Goal: Use online tool/utility: Utilize a website feature to perform a specific function

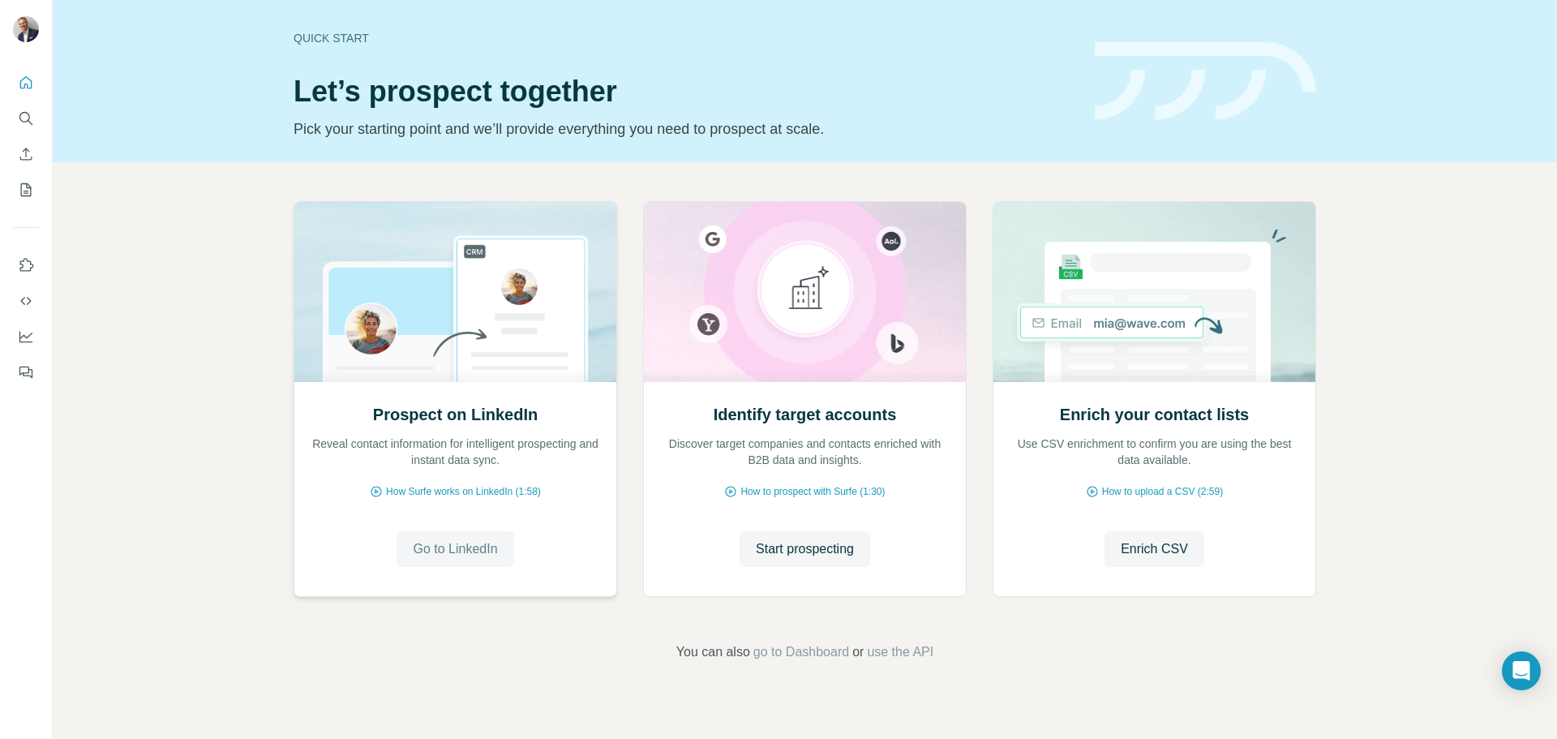
click at [461, 557] on span "Go to LinkedIn" at bounding box center [455, 548] width 84 height 19
click at [1157, 542] on span "Enrich CSV" at bounding box center [1153, 548] width 67 height 19
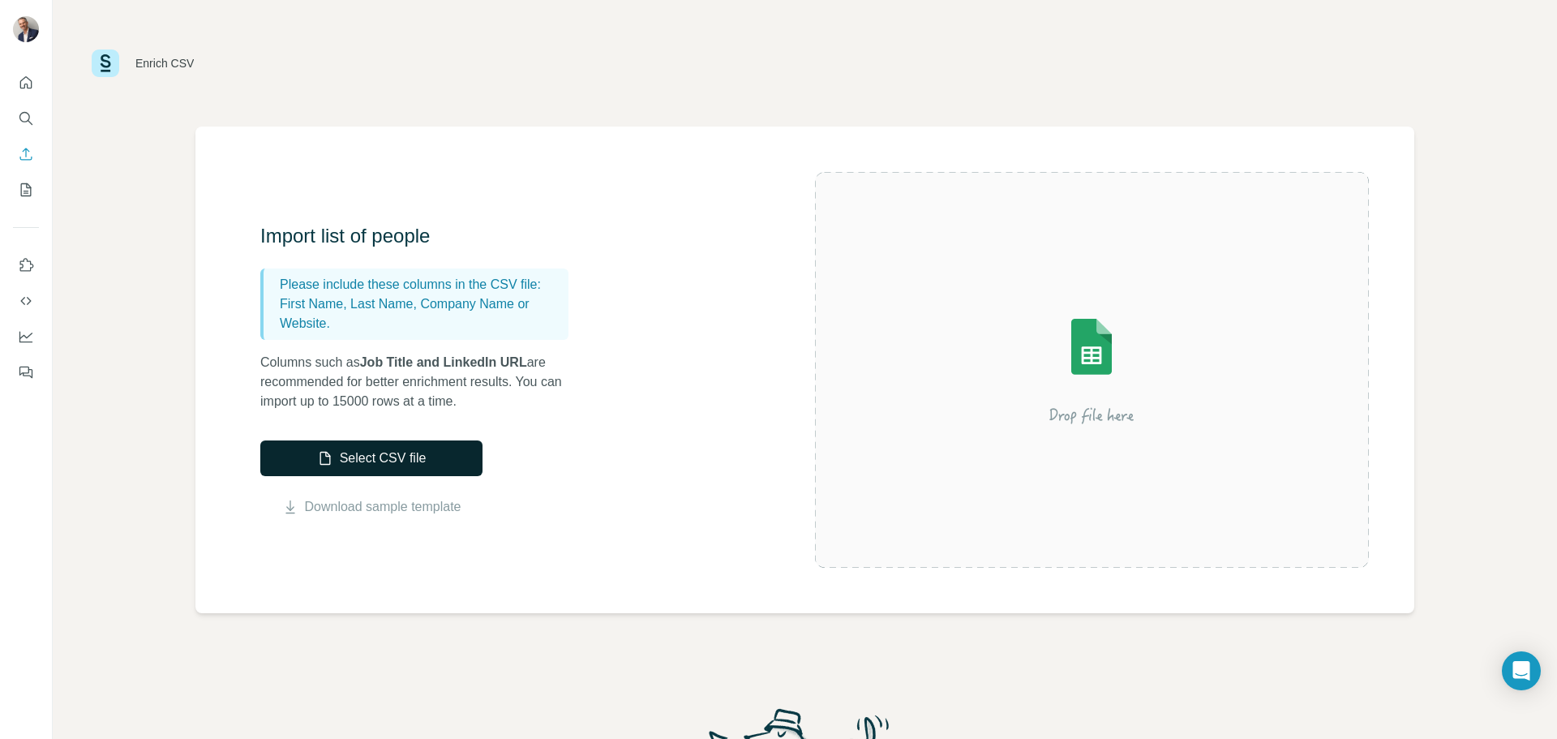
click at [423, 465] on button "Select CSV file" at bounding box center [371, 458] width 222 height 36
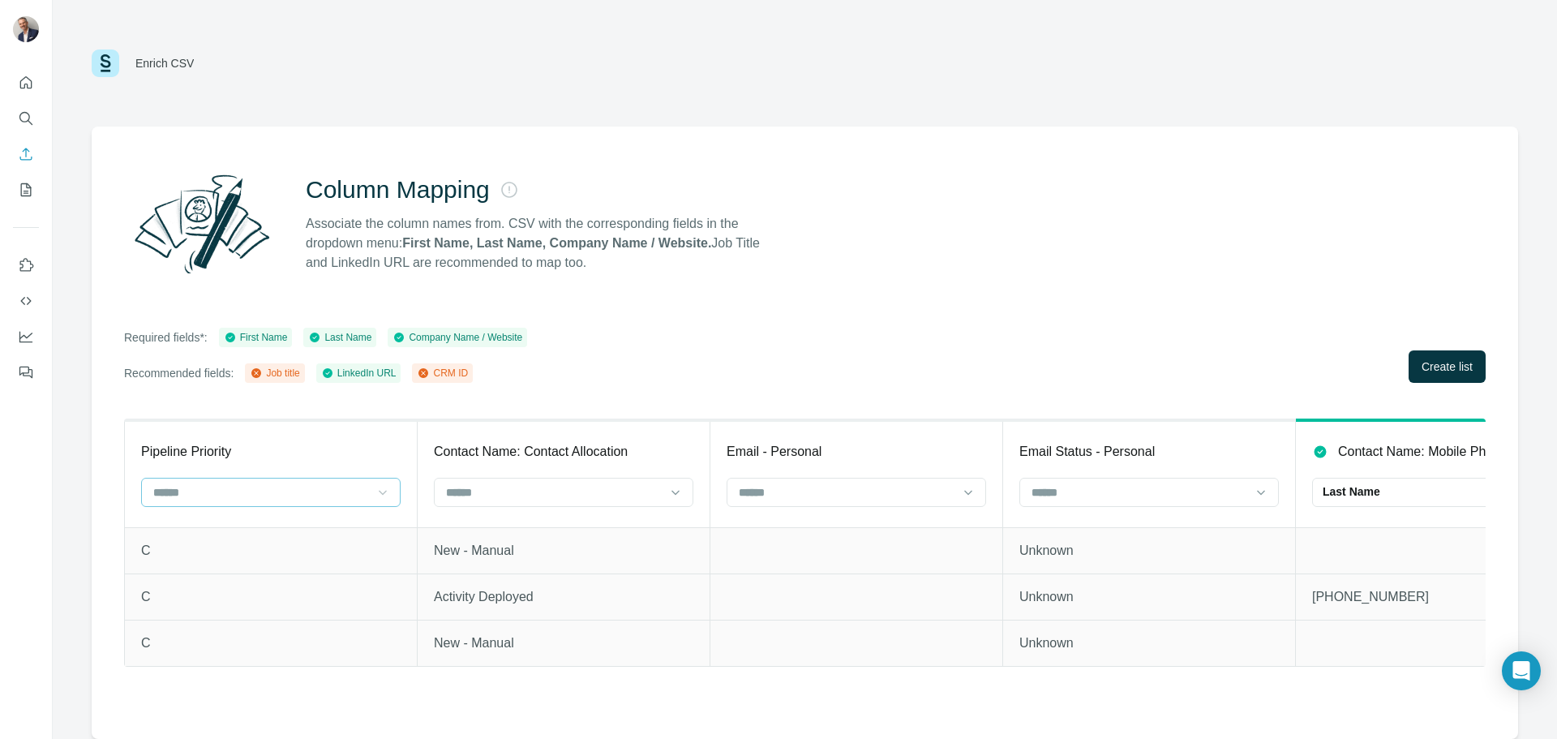
click at [375, 497] on icon at bounding box center [383, 492] width 16 height 16
click at [563, 392] on div "Column Mapping Associate the column names from. CSV with the corresponding fiel…" at bounding box center [805, 432] width 1426 height 612
click at [875, 503] on div at bounding box center [846, 492] width 219 height 28
click at [906, 405] on div "Column Mapping Associate the column names from. CSV with the corresponding fiel…" at bounding box center [805, 432] width 1426 height 612
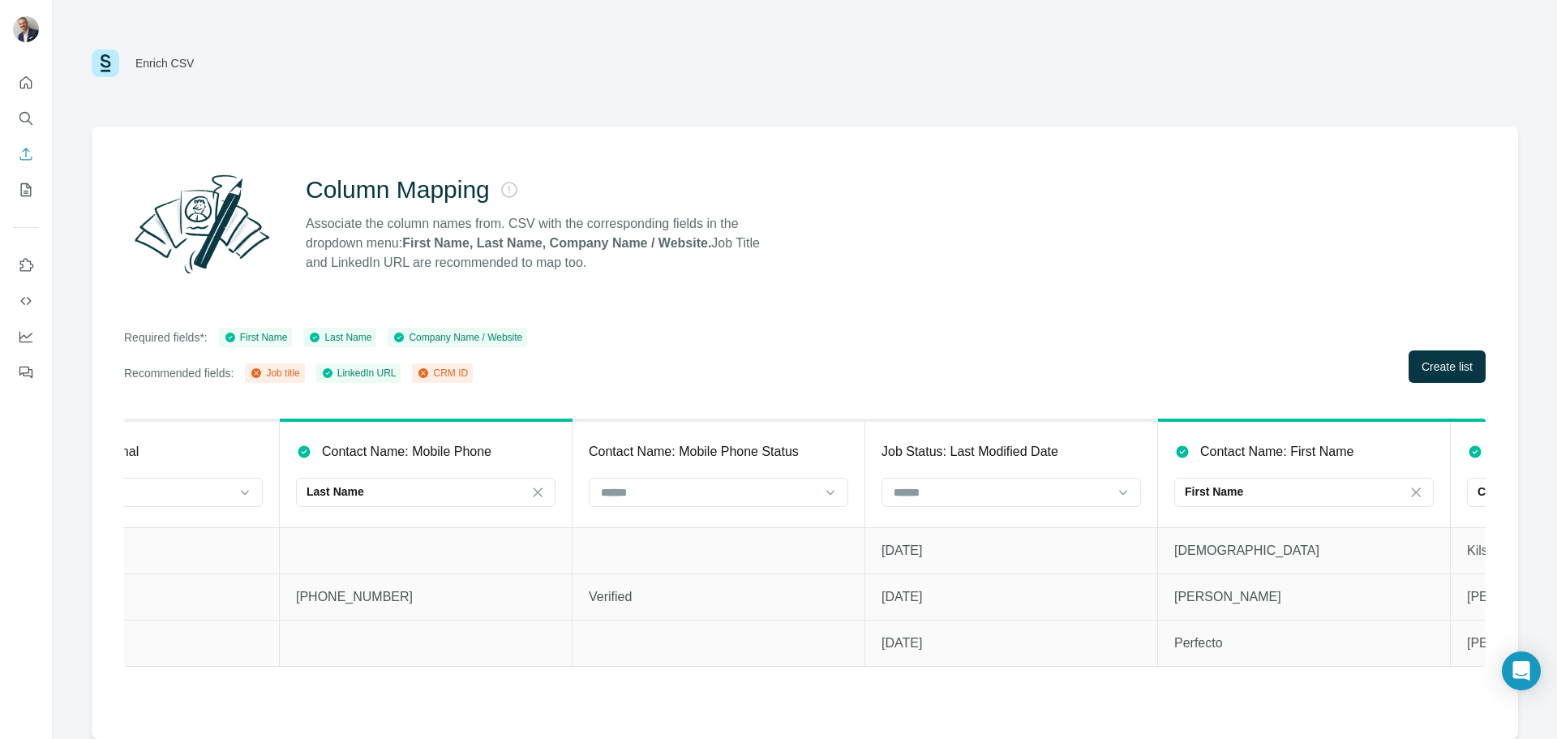
scroll to position [0, 1037]
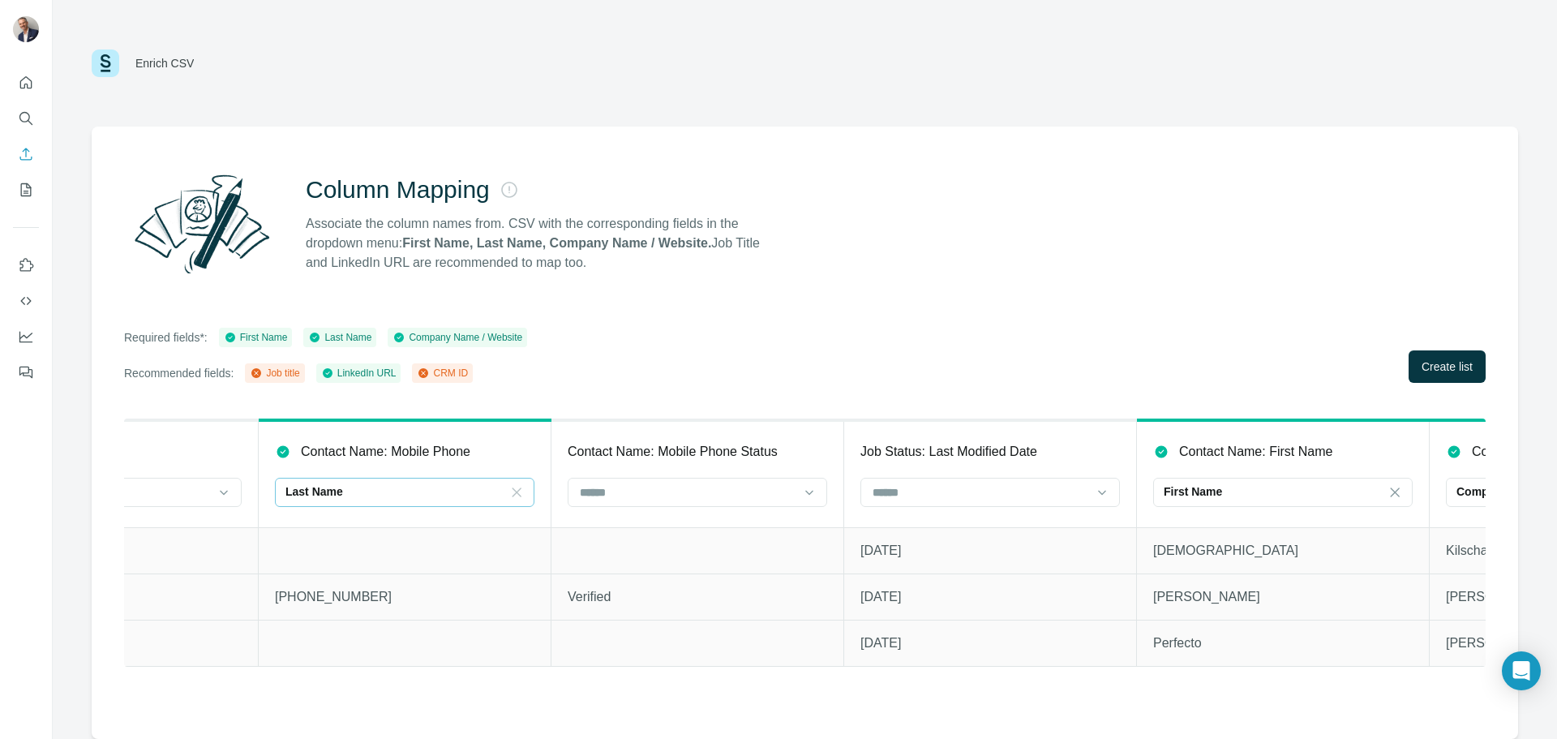
click at [518, 491] on icon at bounding box center [516, 492] width 16 height 16
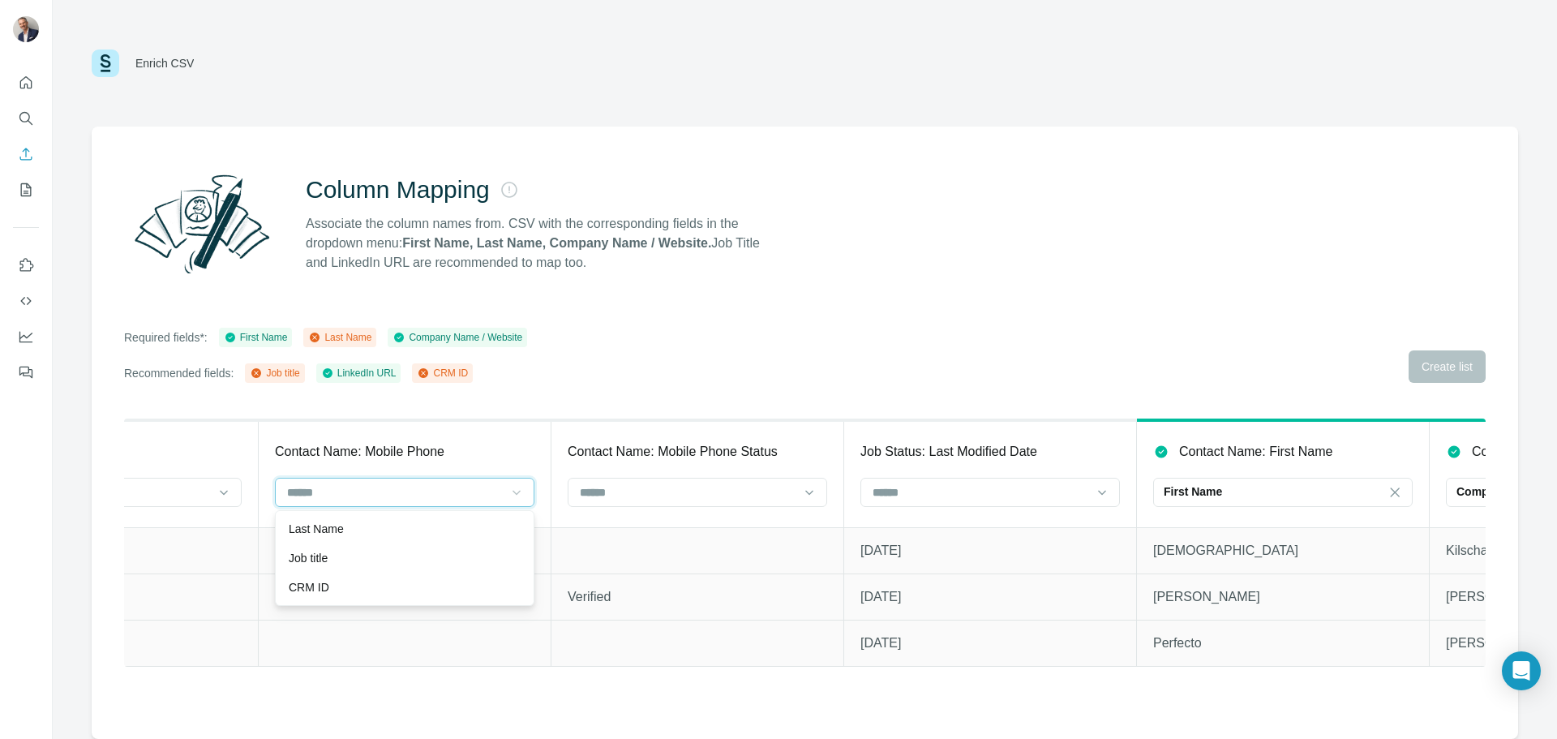
scroll to position [0, 0]
click at [517, 437] on th "Contact Name: Mobile Phone" at bounding box center [405, 473] width 293 height 107
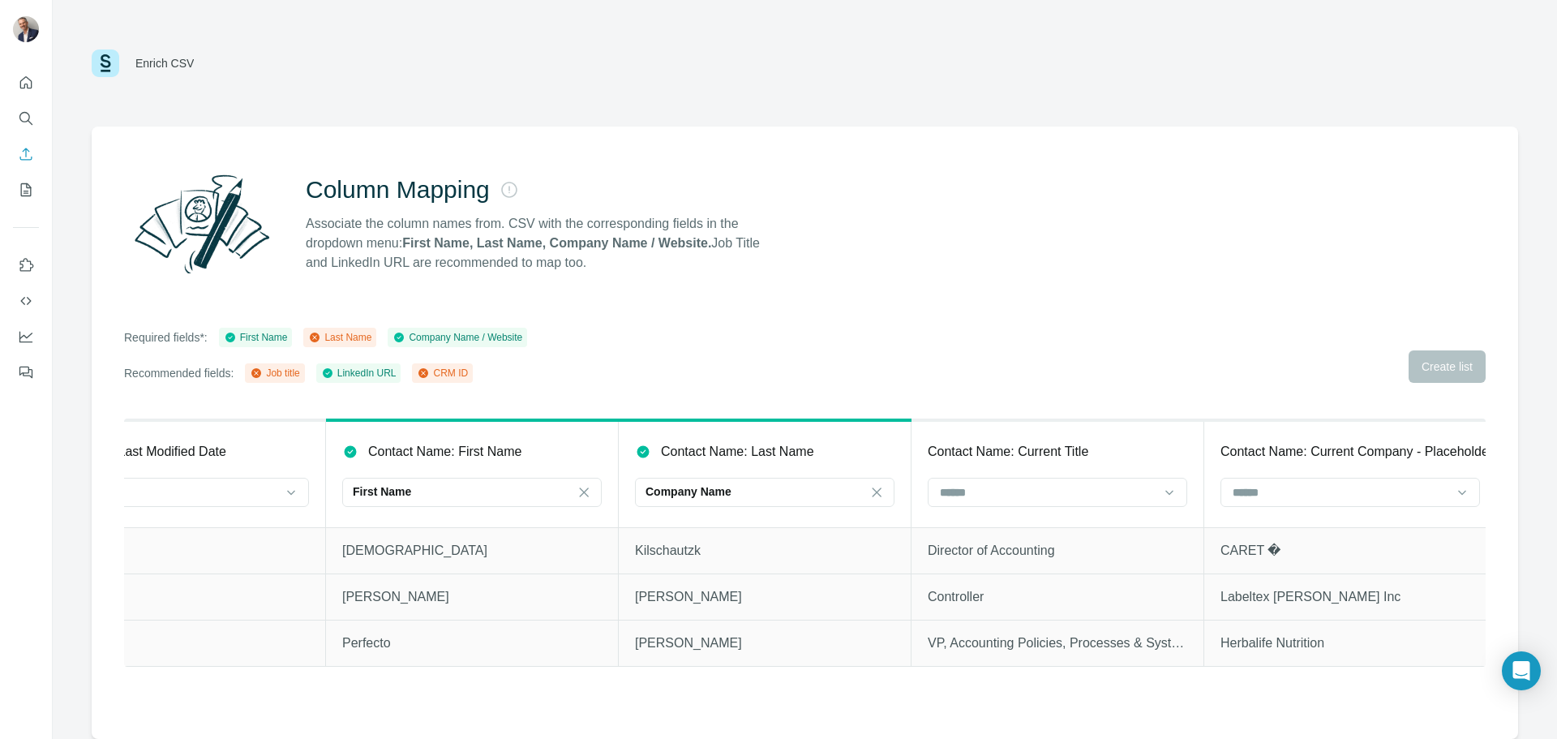
scroll to position [0, 2073]
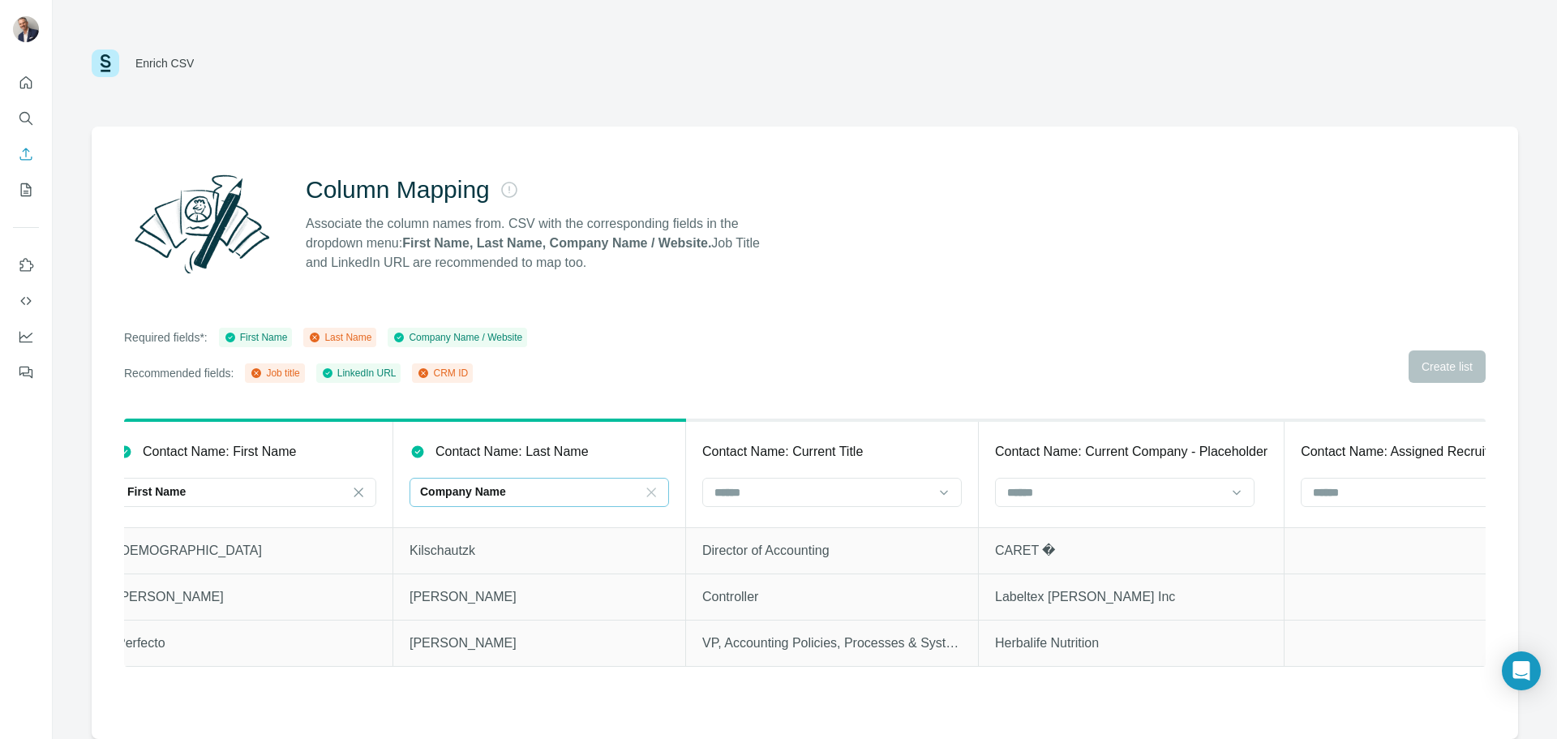
click at [645, 487] on icon at bounding box center [651, 492] width 16 height 16
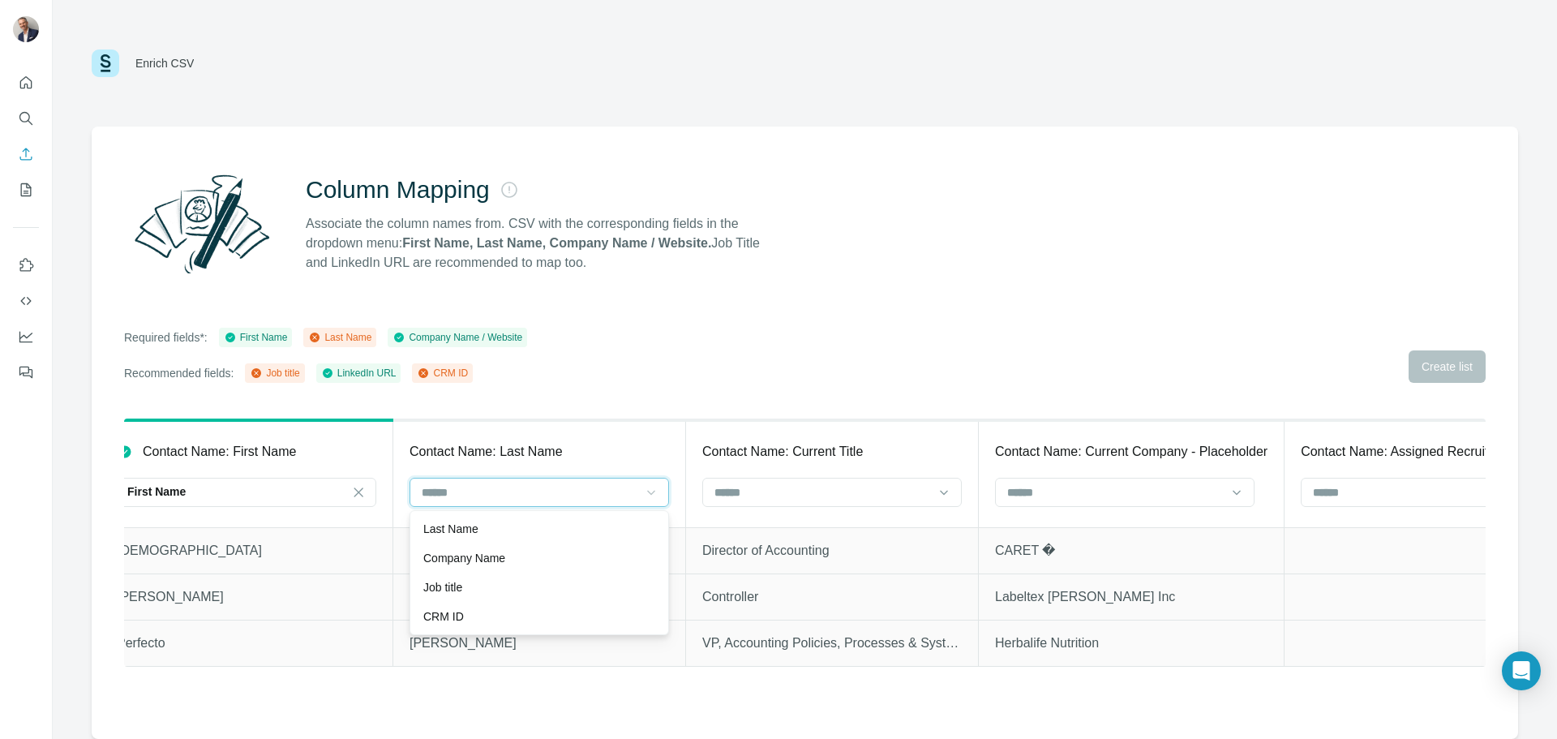
scroll to position [0, 0]
click at [533, 525] on div "Last Name" at bounding box center [539, 528] width 232 height 16
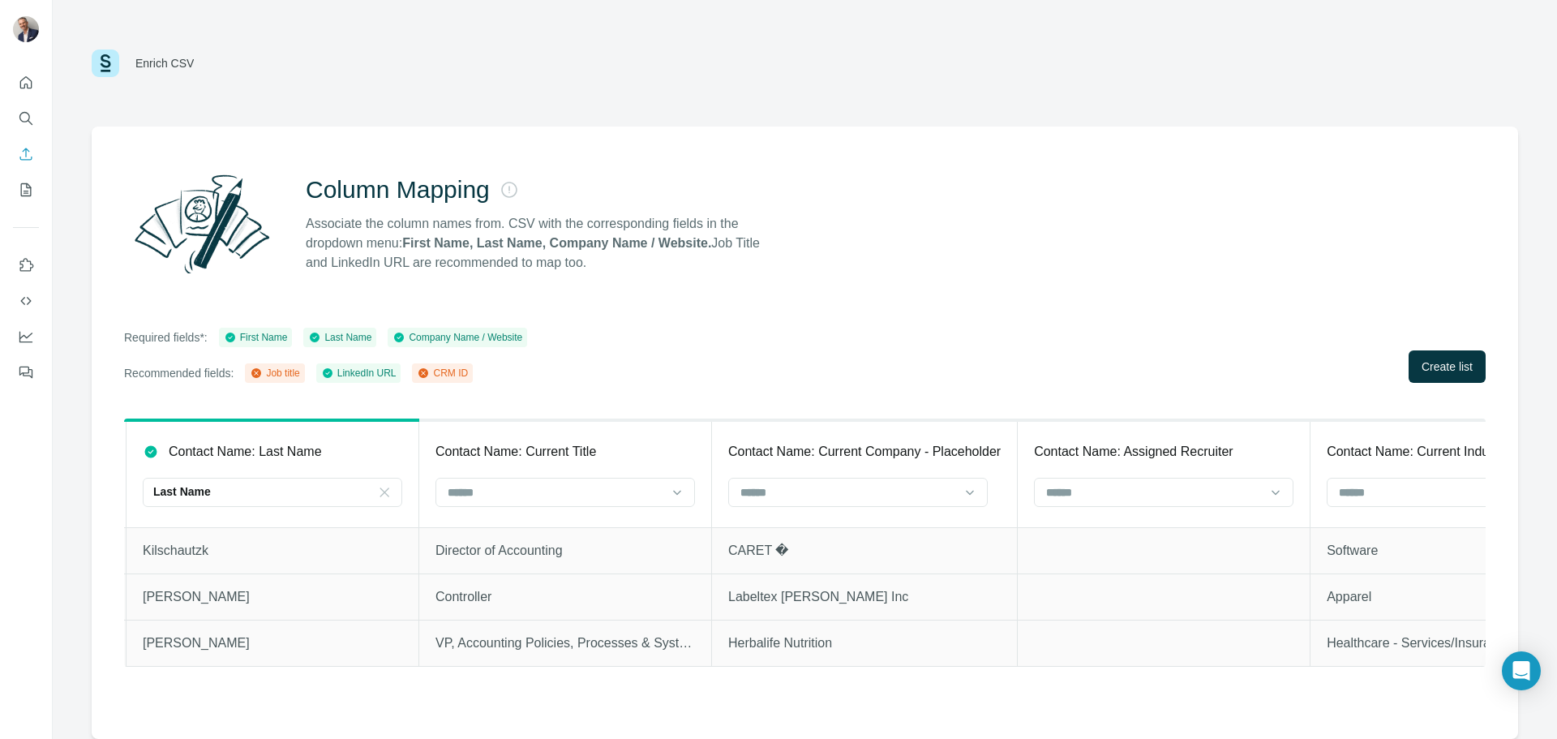
scroll to position [0, 2494]
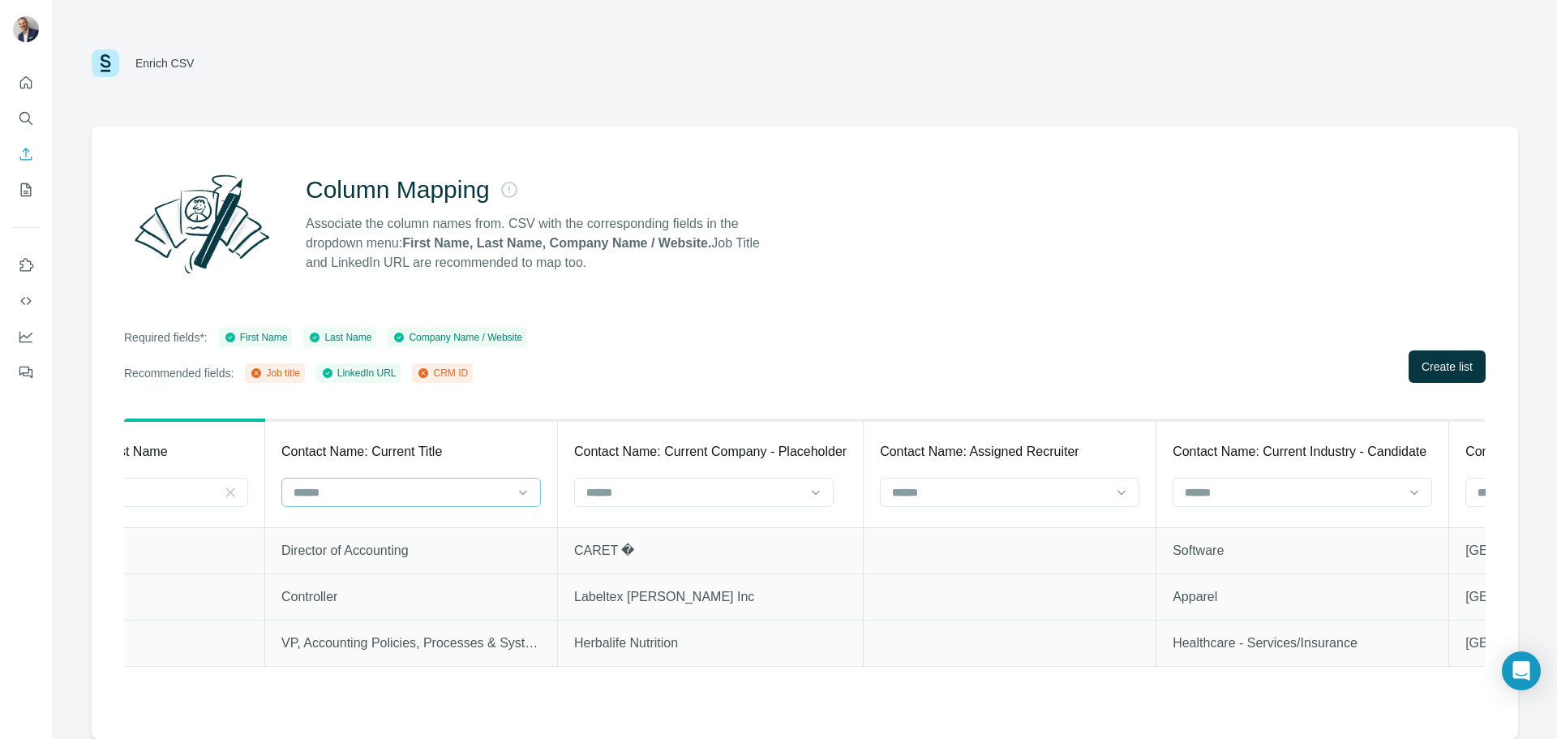
click at [378, 487] on input at bounding box center [399, 492] width 214 height 18
click at [465, 546] on div "Job title" at bounding box center [410, 557] width 251 height 29
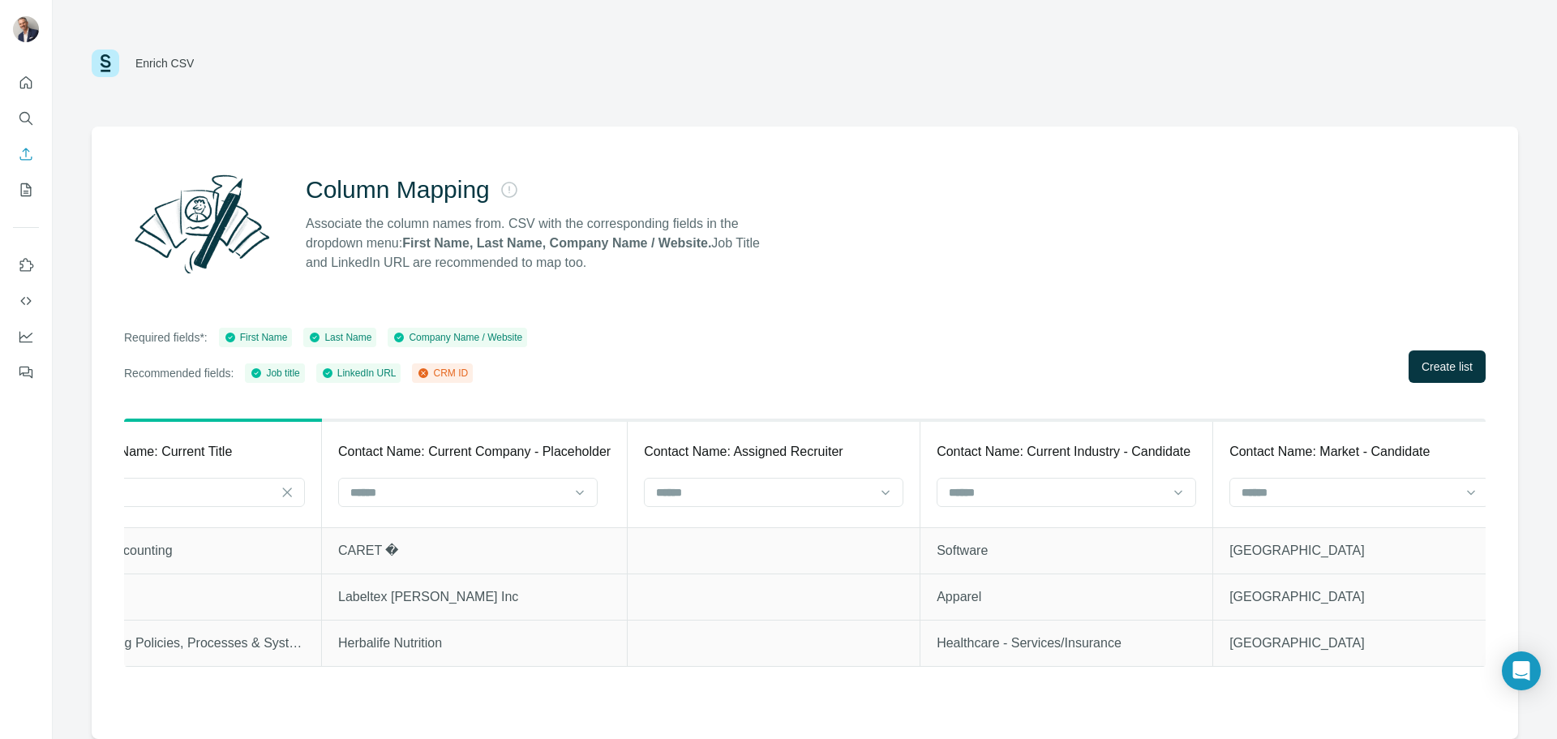
scroll to position [0, 2740]
click at [432, 493] on input at bounding box center [445, 492] width 214 height 18
click at [427, 532] on div "Company Name" at bounding box center [457, 528] width 232 height 16
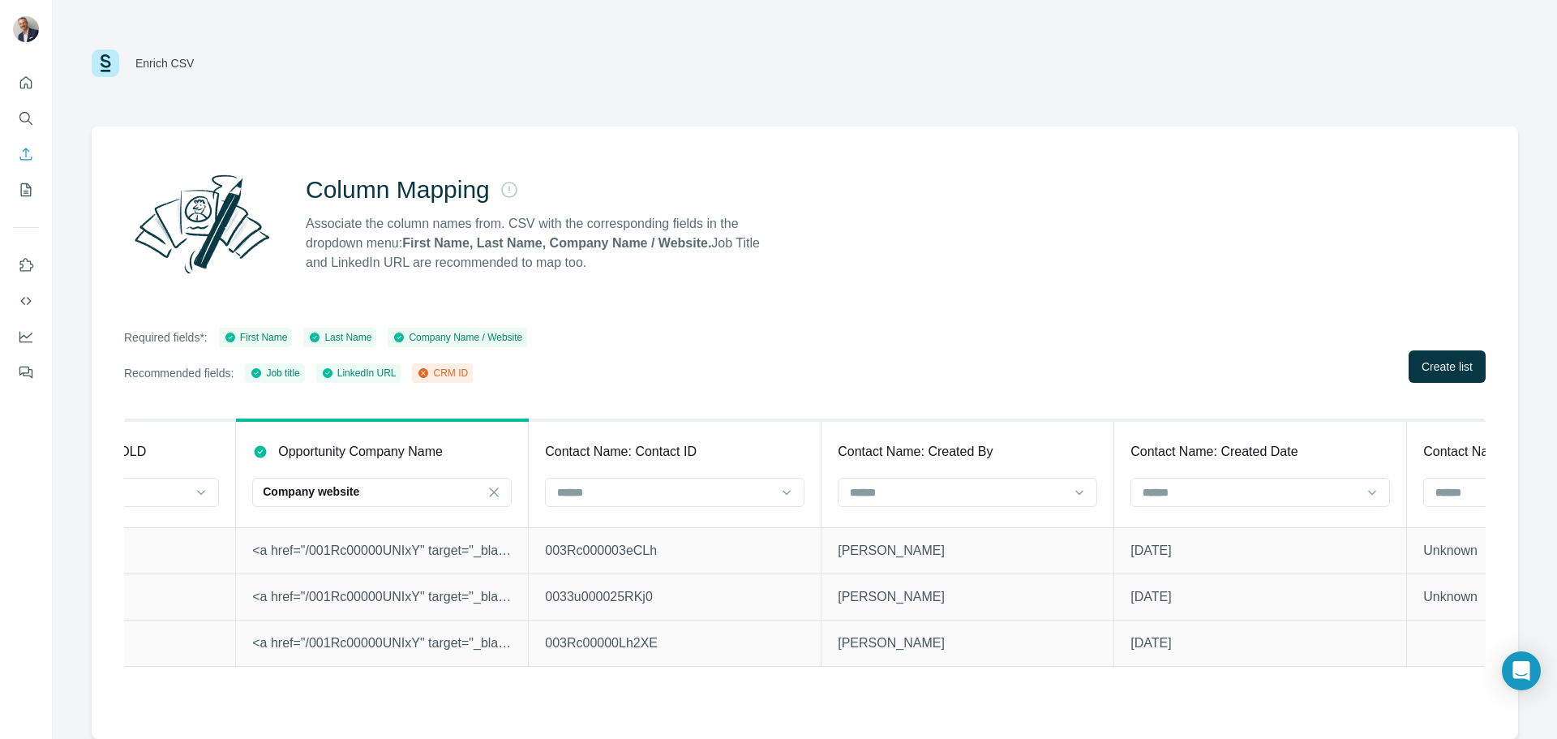
scroll to position [0, 6808]
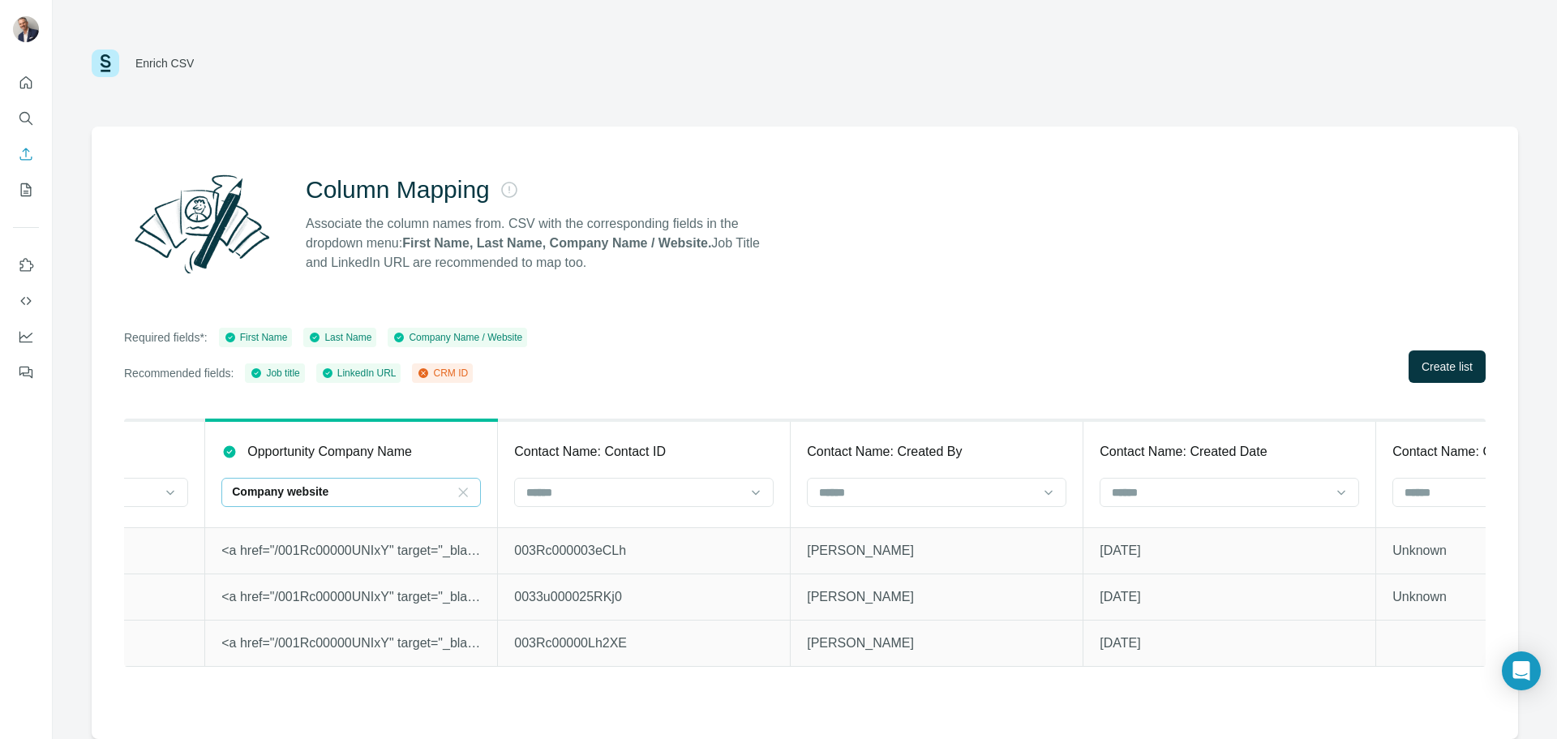
click at [471, 489] on icon at bounding box center [463, 492] width 16 height 16
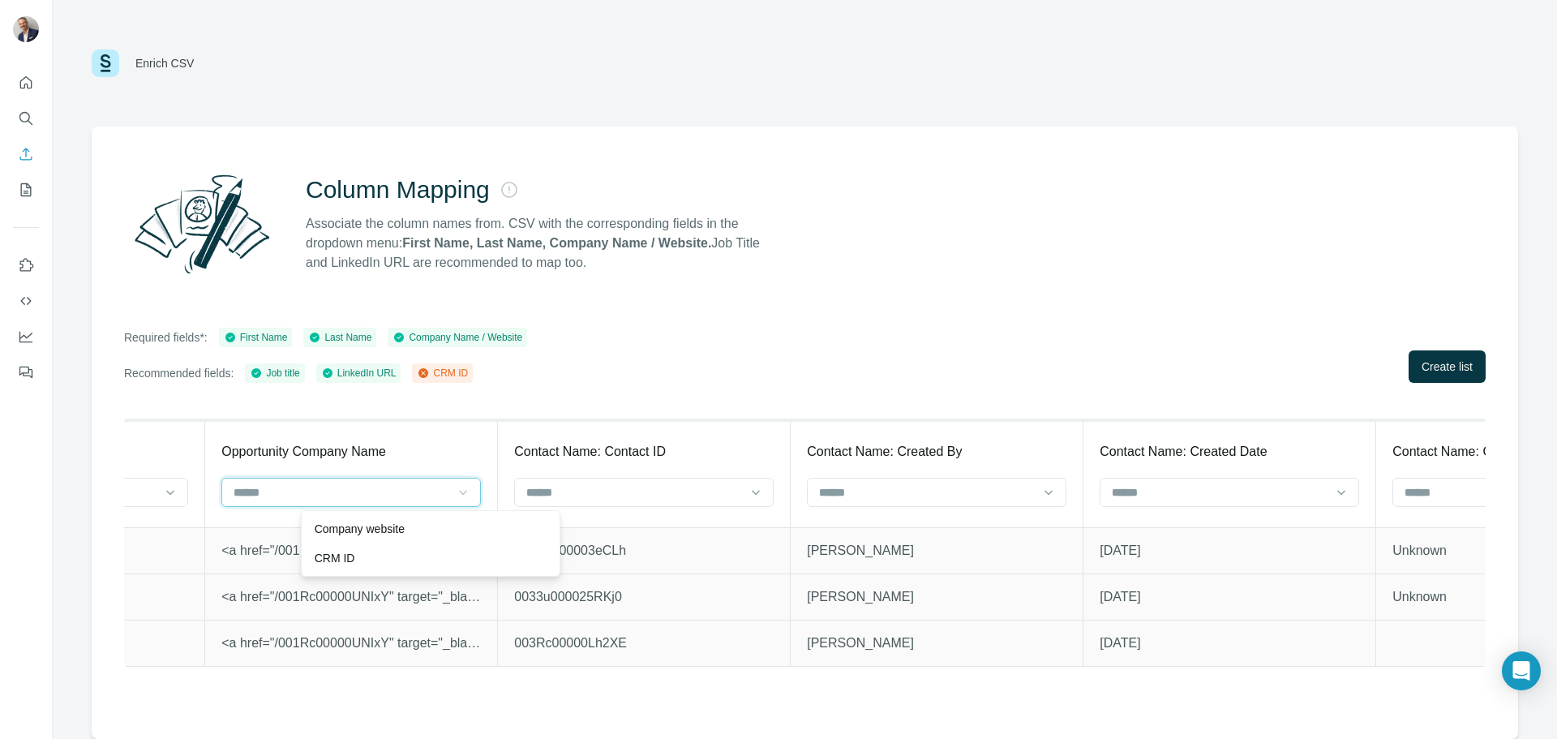
scroll to position [0, 0]
click at [618, 373] on div "Required fields*: First Name Last Name Company Name / Website Recommended field…" at bounding box center [804, 355] width 1361 height 55
click at [743, 488] on input at bounding box center [634, 492] width 219 height 18
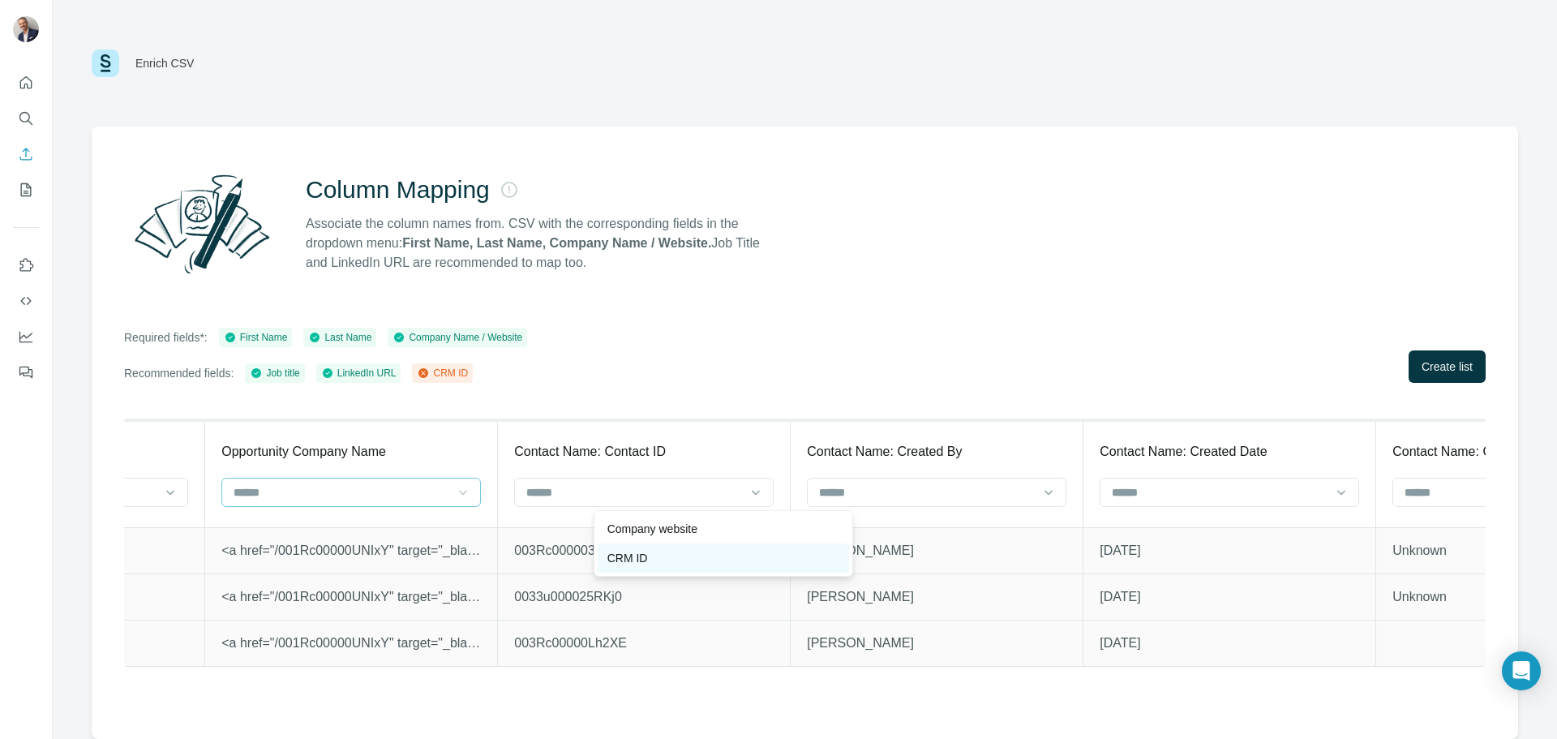
click at [730, 550] on div "CRM ID" at bounding box center [723, 558] width 232 height 16
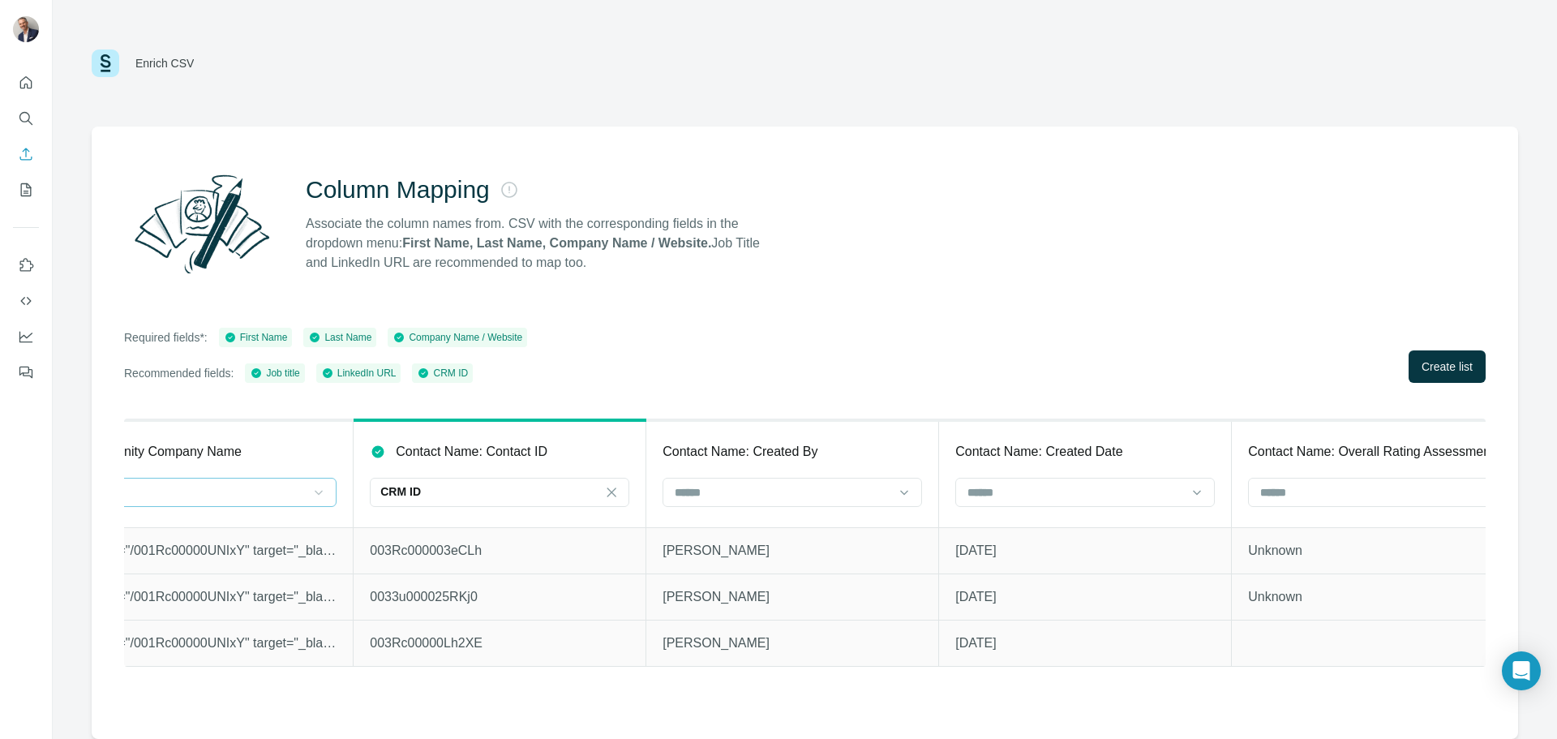
scroll to position [0, 6973]
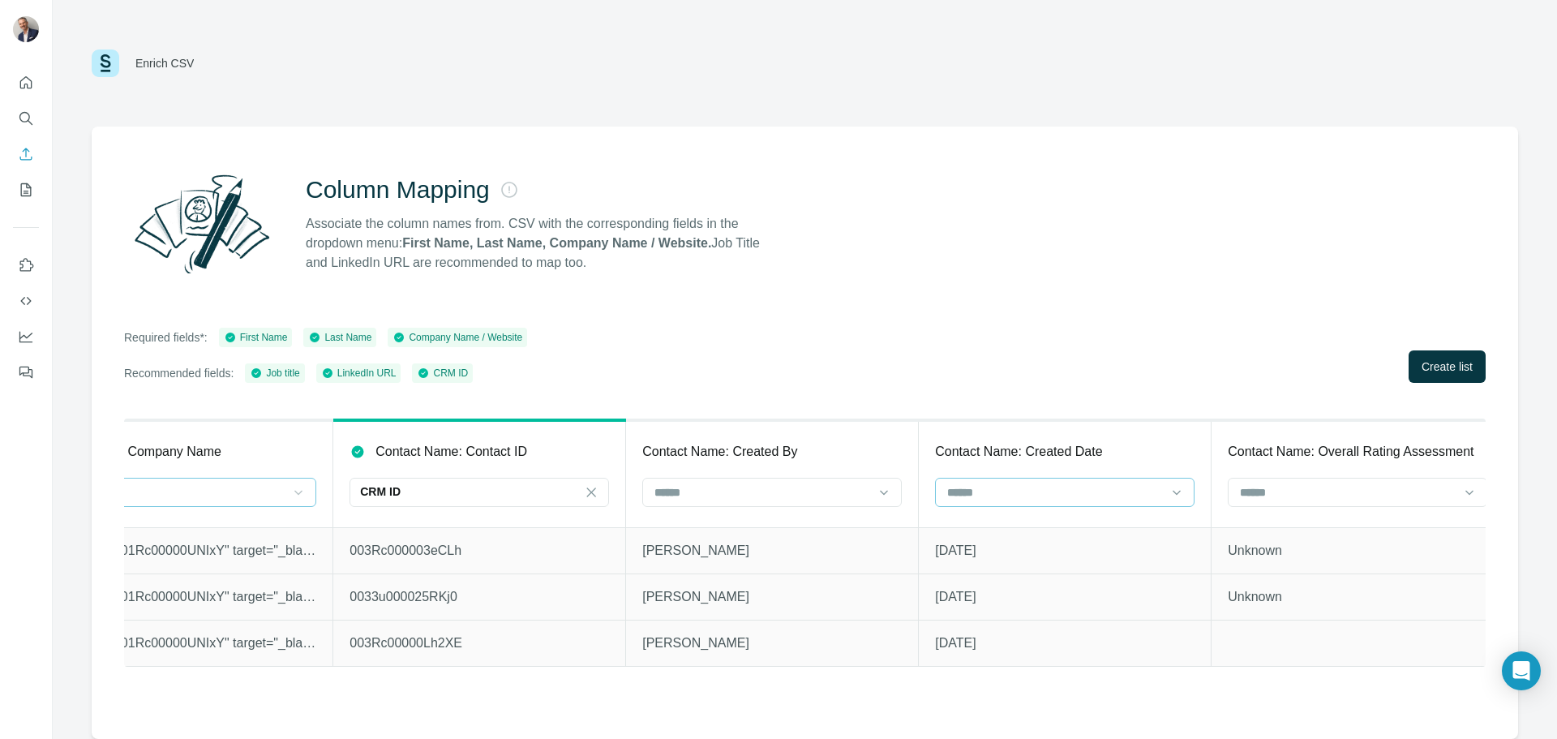
click at [1164, 498] on input at bounding box center [1054, 492] width 219 height 18
click at [1090, 383] on div "Column Mapping Associate the column names from. CSV with the corresponding fiel…" at bounding box center [805, 432] width 1426 height 612
click at [1428, 369] on span "Create list" at bounding box center [1446, 366] width 51 height 16
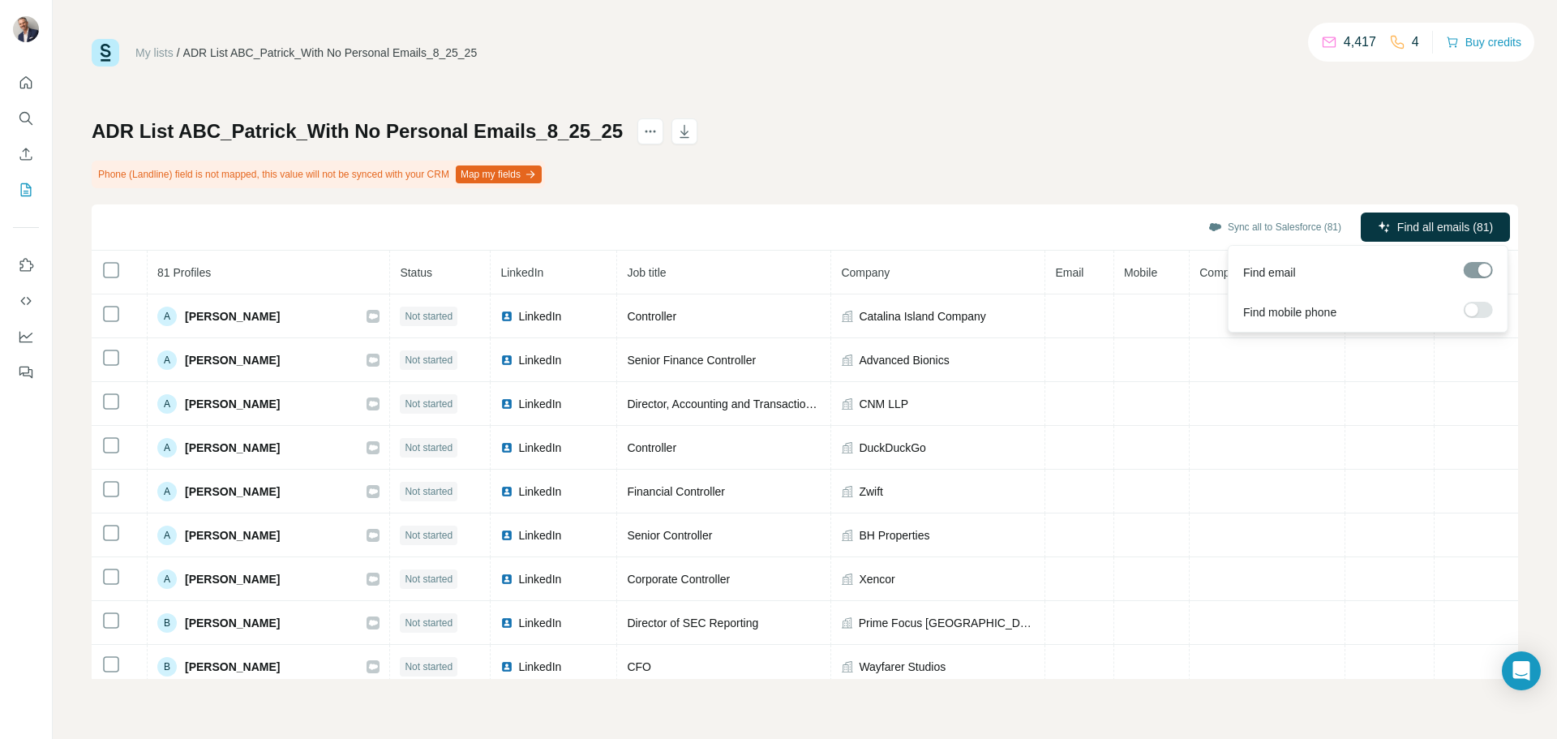
click at [1468, 307] on div at bounding box center [1471, 309] width 13 height 13
click at [1475, 308] on label at bounding box center [1477, 310] width 29 height 16
click at [1426, 225] on span "Find all emails (81)" at bounding box center [1445, 227] width 96 height 16
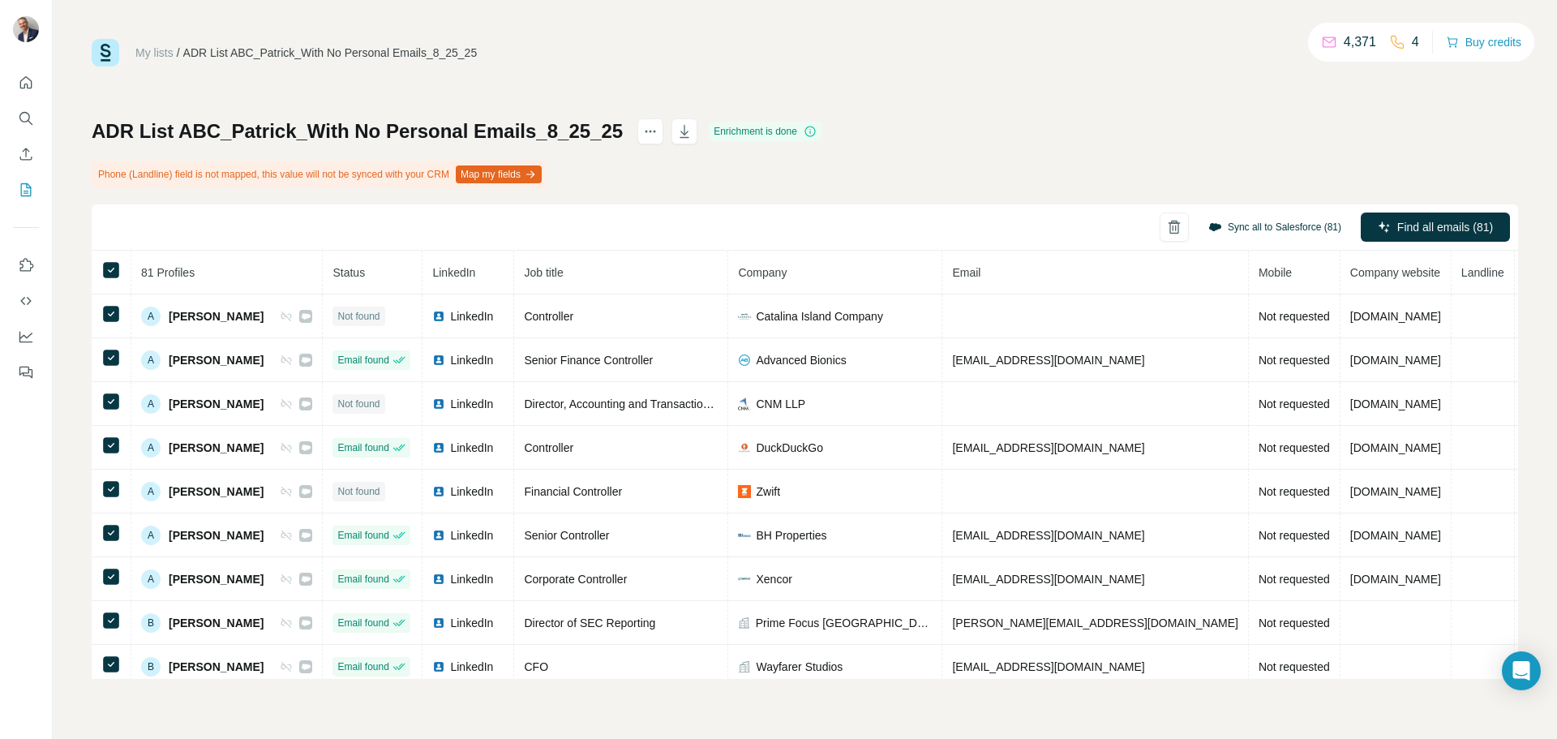
click at [1244, 223] on button "Sync all to Salesforce (81)" at bounding box center [1275, 227] width 156 height 24
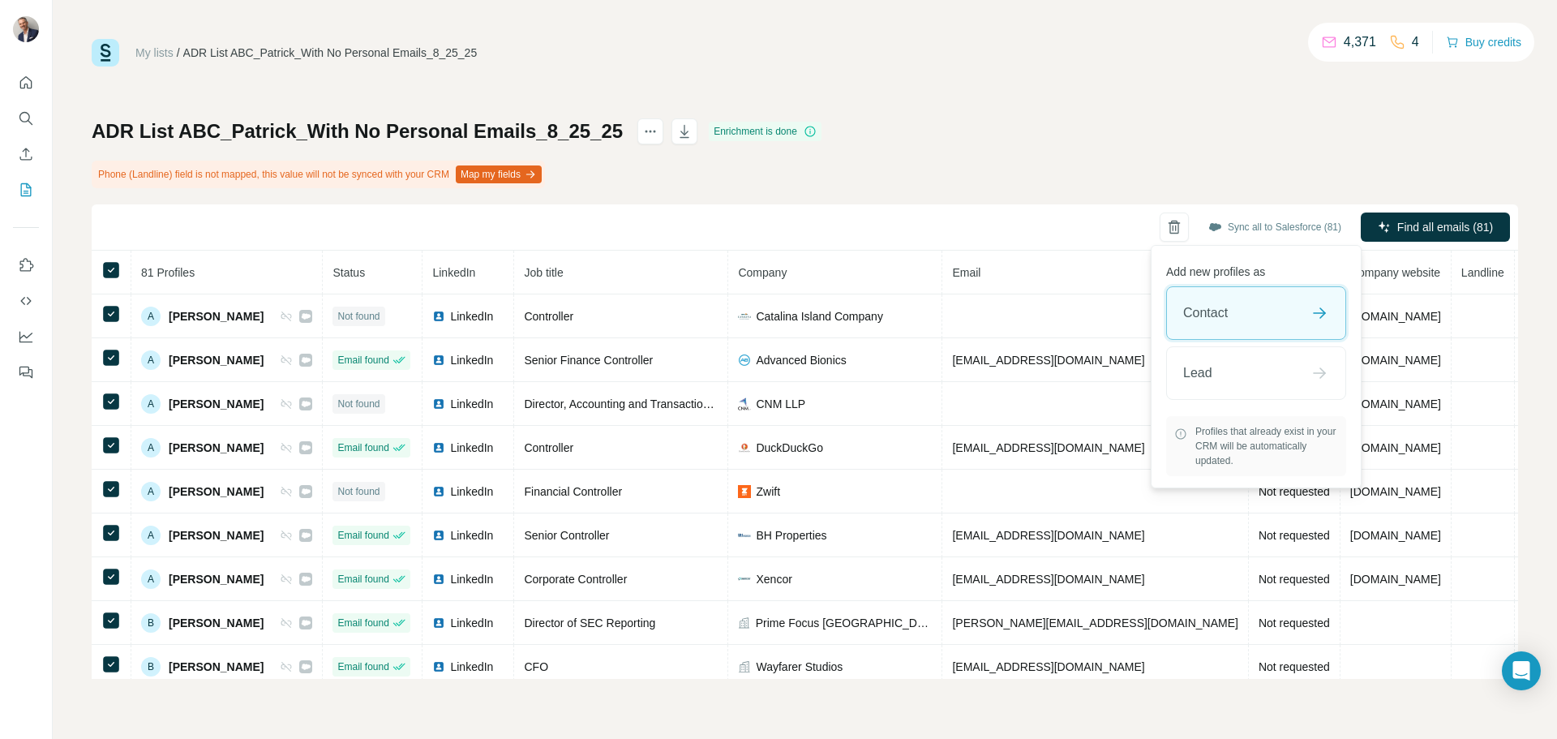
click at [1325, 315] on icon at bounding box center [1318, 312] width 19 height 19
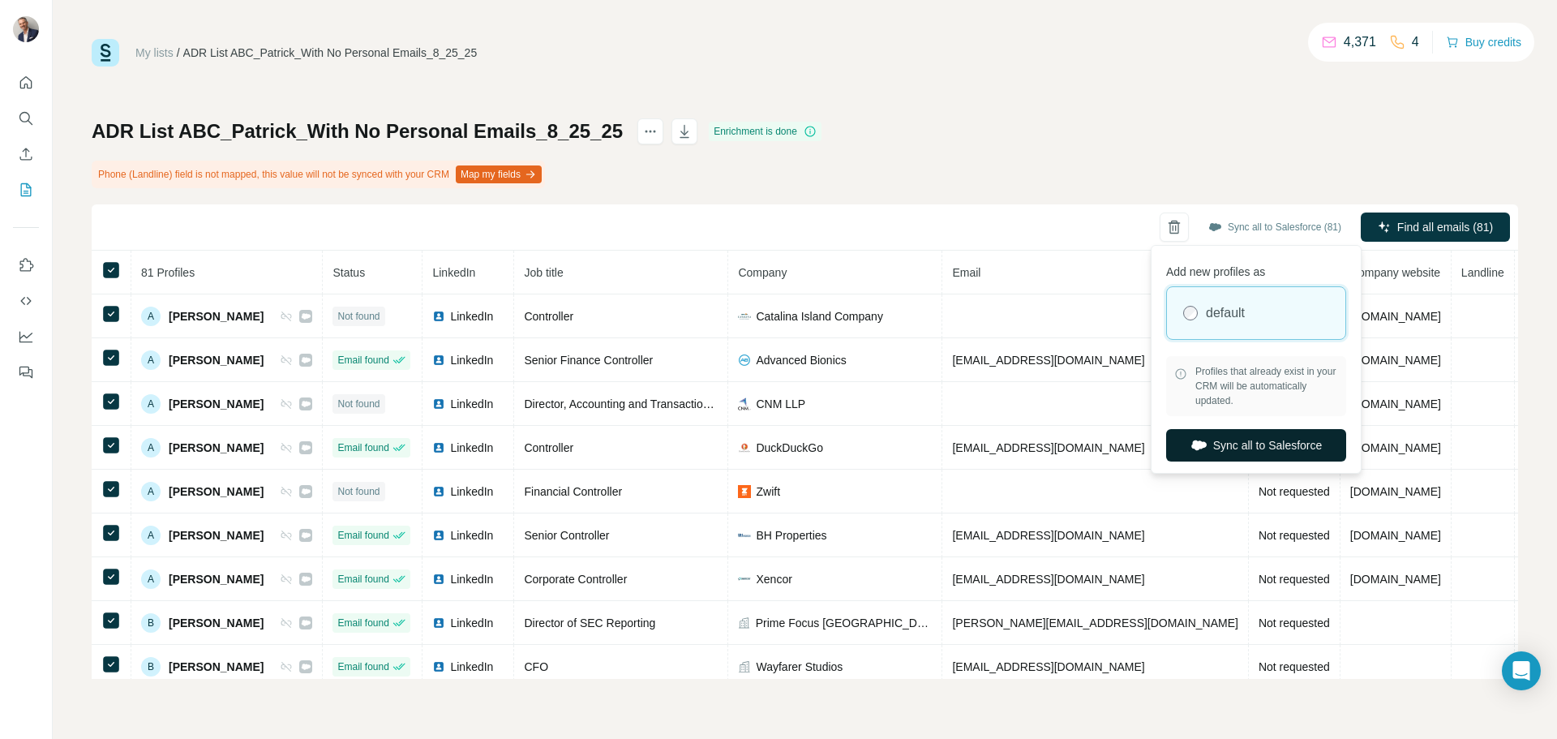
click at [1258, 448] on button "Sync all to Salesforce" at bounding box center [1256, 445] width 180 height 32
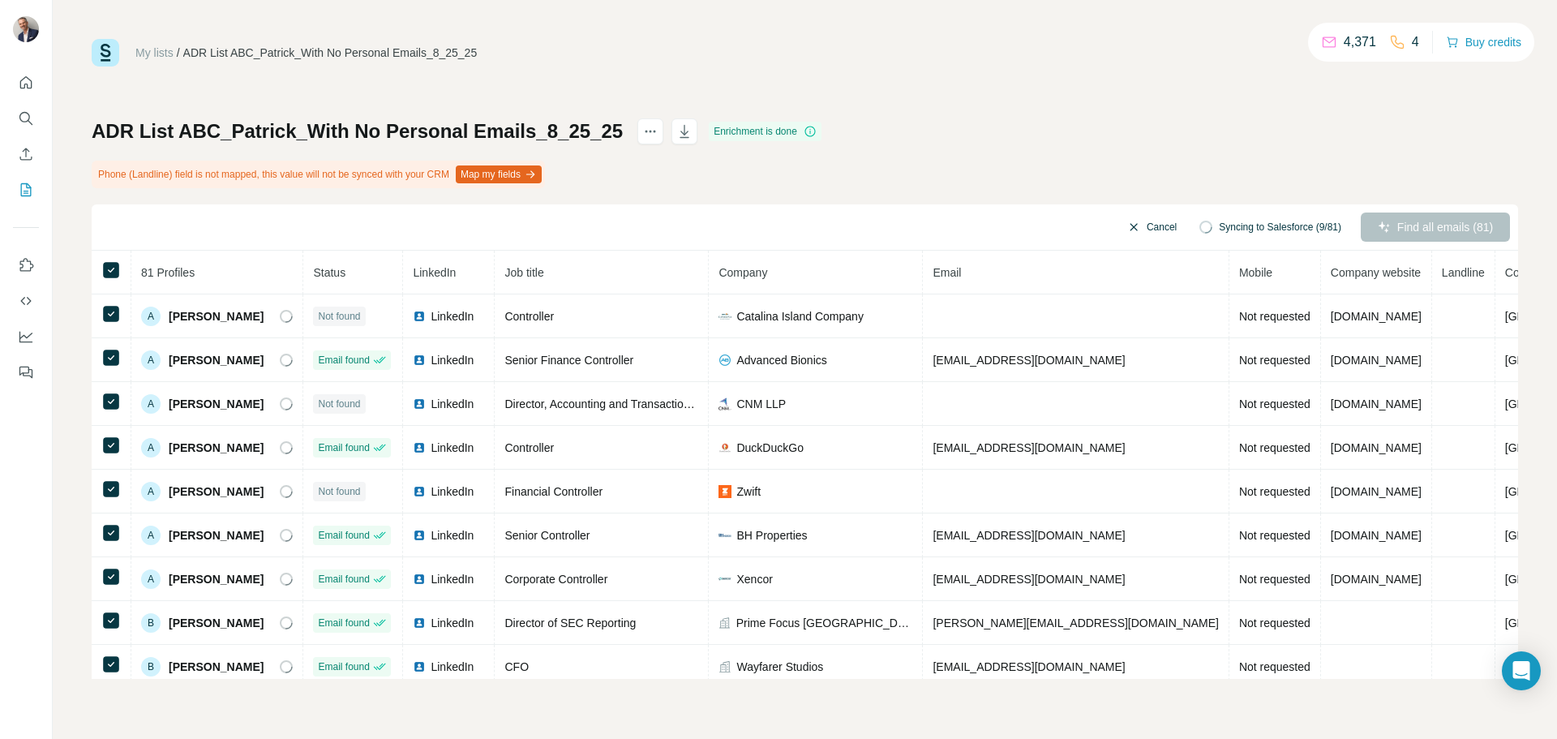
click at [1137, 222] on button "Cancel" at bounding box center [1152, 226] width 72 height 29
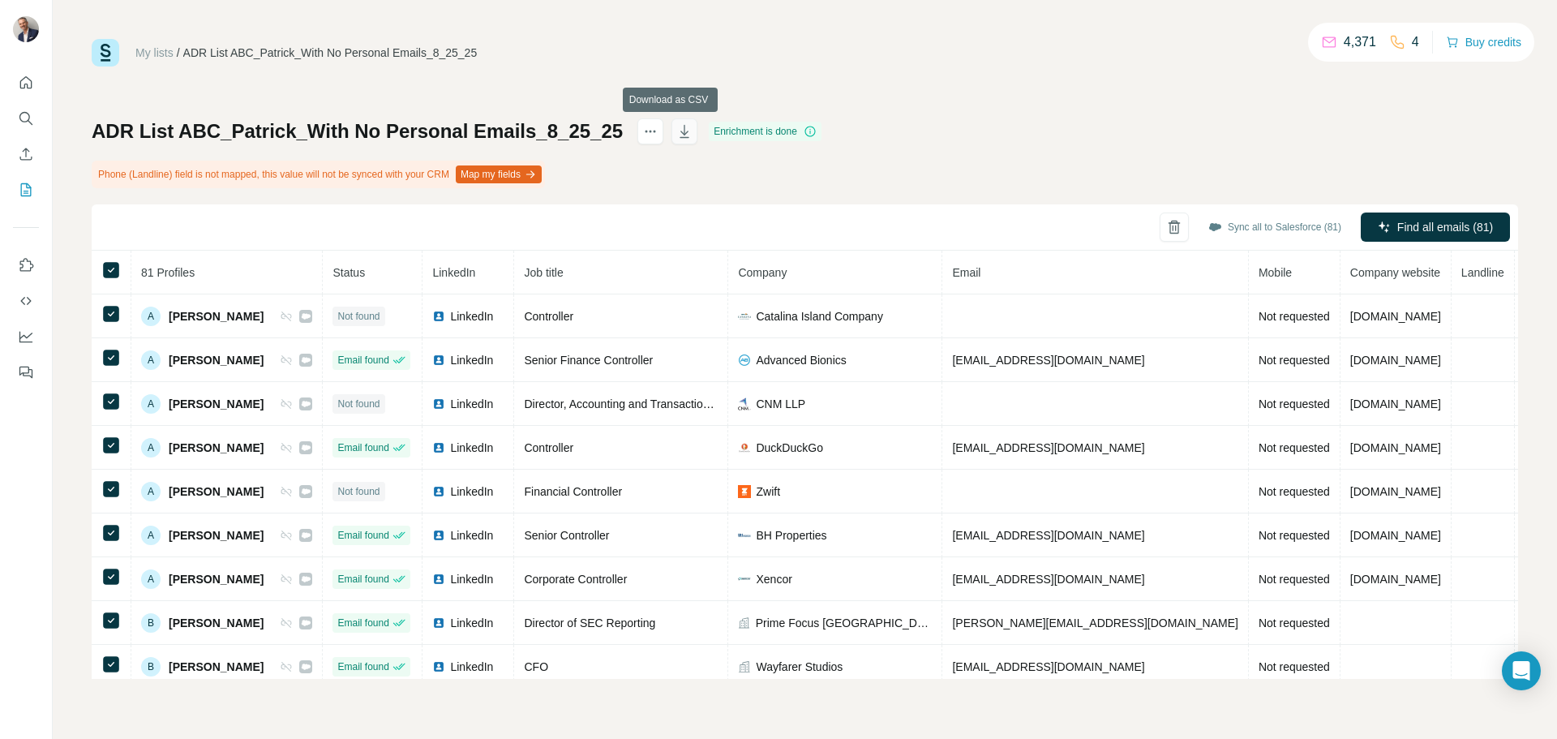
click at [676, 132] on icon "button" at bounding box center [684, 131] width 16 height 16
